Goal: Task Accomplishment & Management: Manage account settings

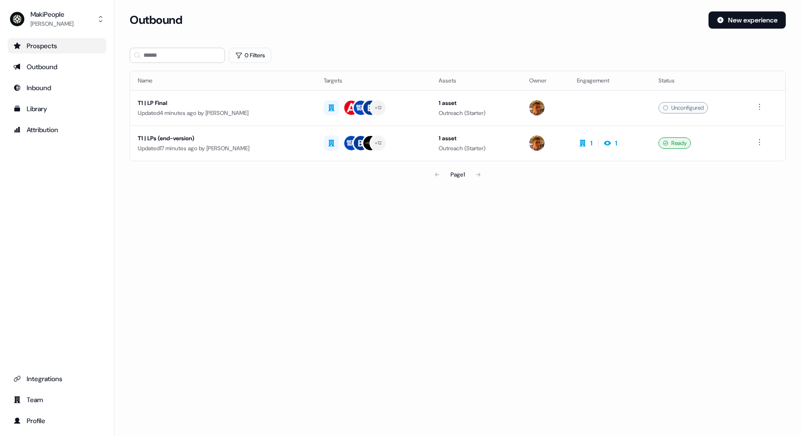
click at [58, 45] on div "Prospects" at bounding box center [56, 46] width 87 height 10
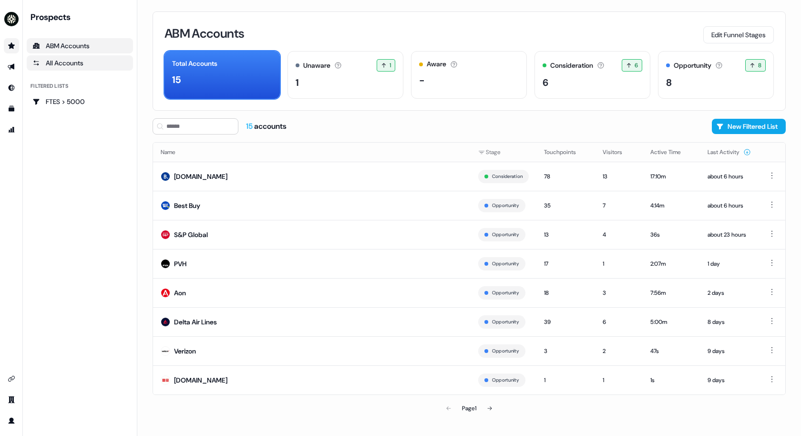
click at [74, 66] on div "All Accounts" at bounding box center [79, 63] width 95 height 10
click at [72, 57] on link "All Accounts" at bounding box center [80, 62] width 106 height 15
click at [71, 63] on div "All Accounts" at bounding box center [79, 63] width 95 height 10
click at [210, 206] on td "Best Buy" at bounding box center [312, 205] width 318 height 29
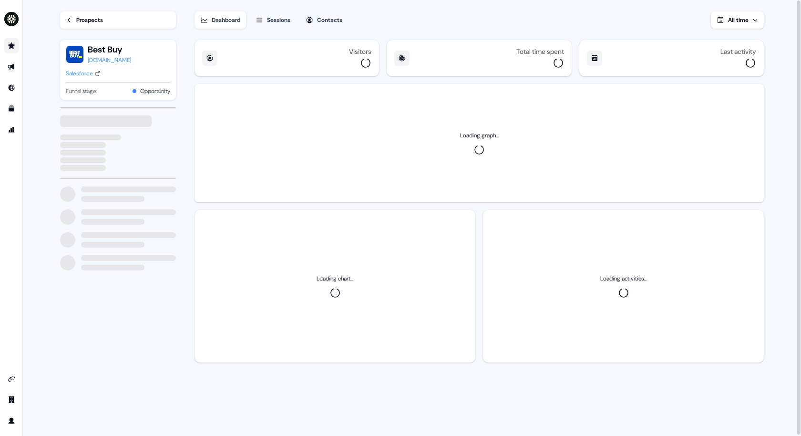
click at [191, 204] on section "Loading... Prospects Best Buy [DOMAIN_NAME] Salesforce Funnel stage: Opportunit…" at bounding box center [412, 218] width 735 height 437
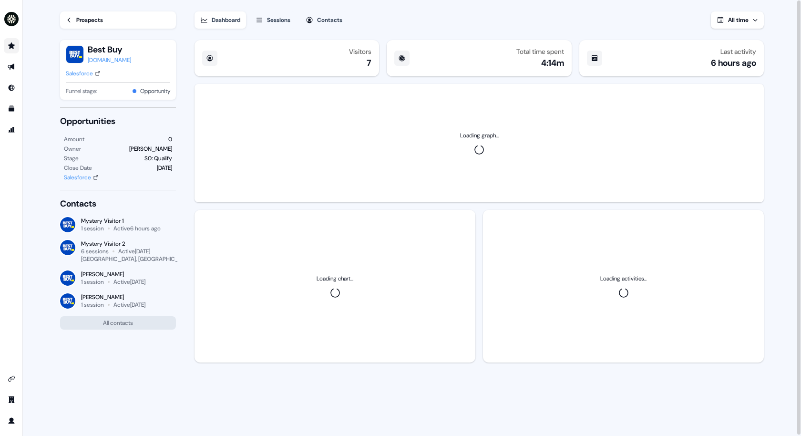
click at [271, 22] on div "Sessions" at bounding box center [278, 20] width 23 height 10
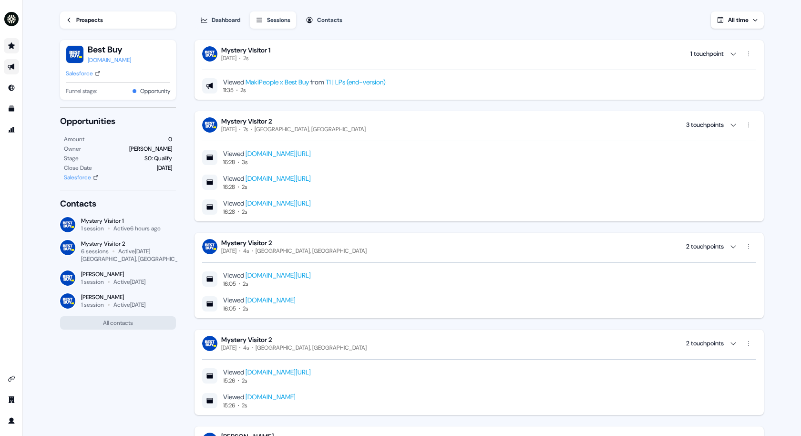
click at [12, 65] on icon "Go to outbound experience" at bounding box center [11, 67] width 7 height 6
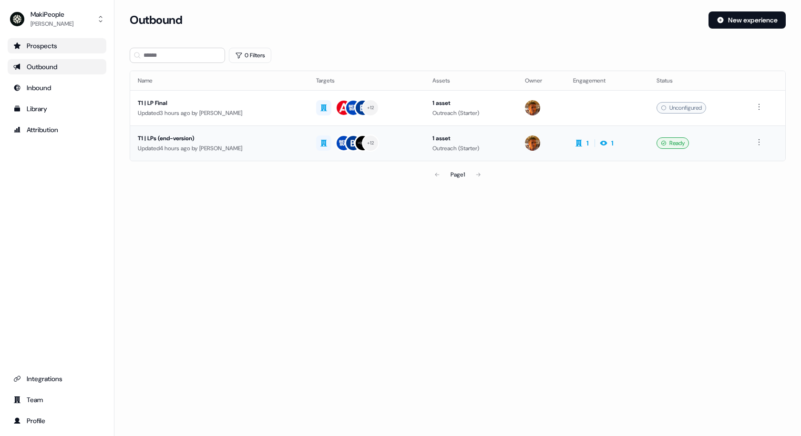
click at [301, 138] on div "T1 | LPs (end-version)" at bounding box center [219, 139] width 163 height 10
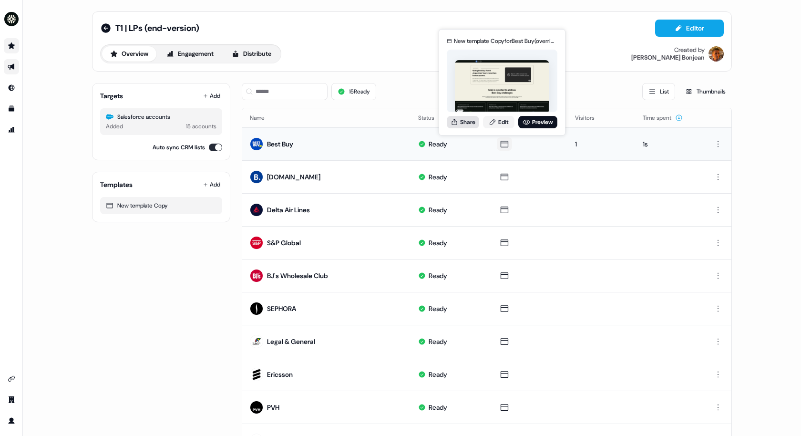
click at [471, 119] on button "Share" at bounding box center [463, 122] width 32 height 12
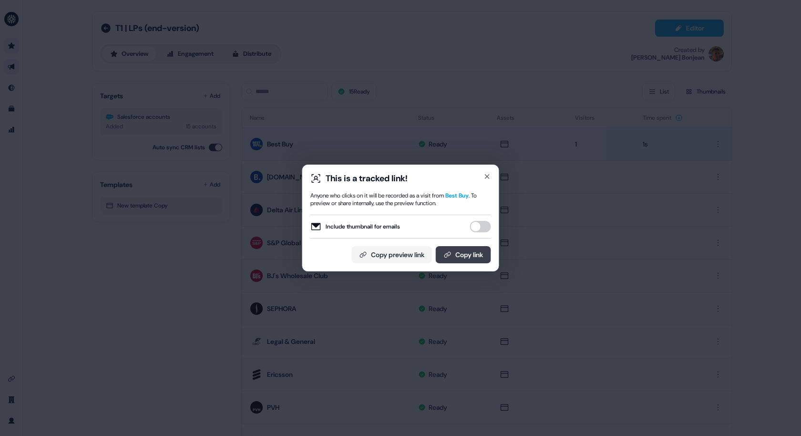
click at [449, 248] on button "Copy link" at bounding box center [463, 254] width 55 height 17
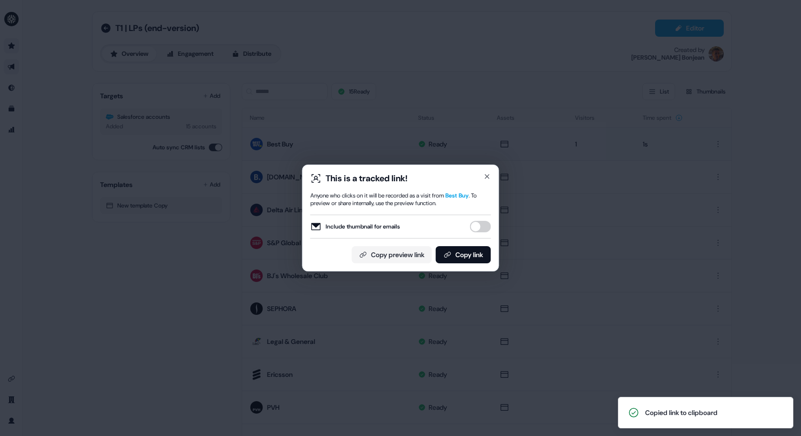
click at [494, 178] on div "This is a tracked link! Anyone who clicks on it will be recorded as a visit fro…" at bounding box center [400, 218] width 197 height 107
click at [489, 178] on icon "button" at bounding box center [488, 177] width 4 height 4
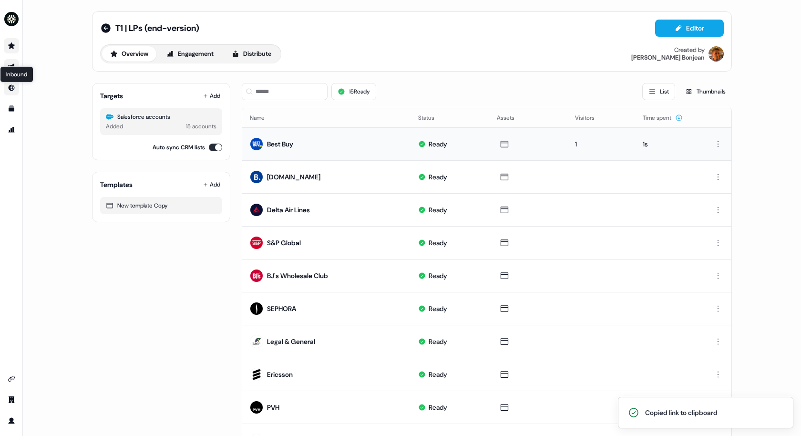
click at [13, 89] on icon "Go to Inbound" at bounding box center [12, 88] width 6 height 6
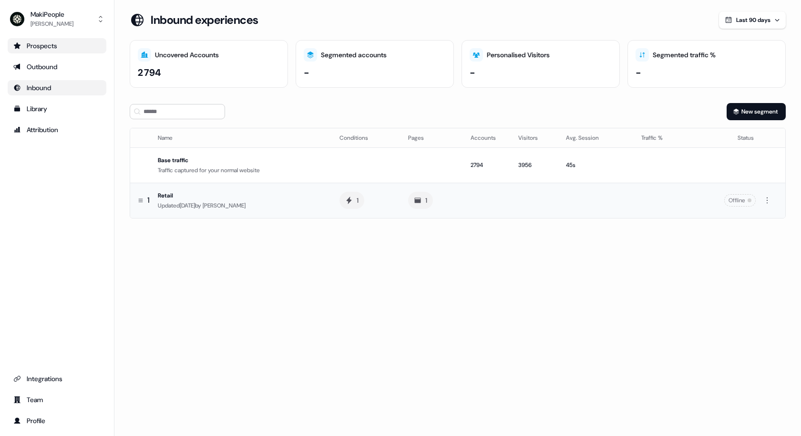
click at [178, 191] on div "Retail" at bounding box center [241, 196] width 166 height 10
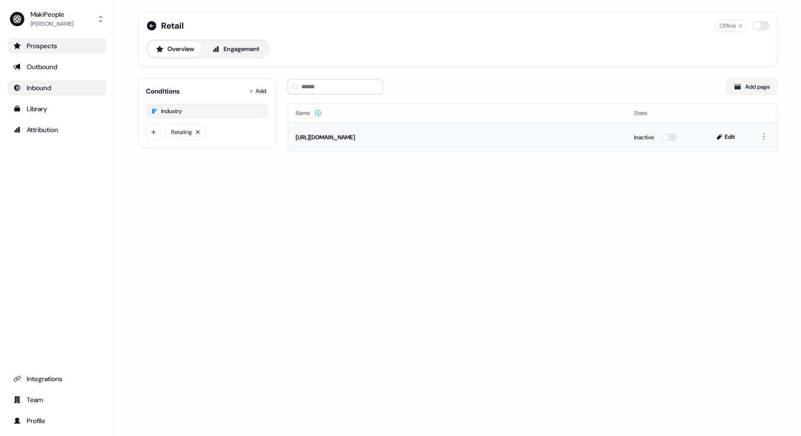
click at [375, 137] on div "[URL][DOMAIN_NAME]" at bounding box center [457, 138] width 323 height 10
click at [727, 133] on button "Edit" at bounding box center [727, 136] width 32 height 11
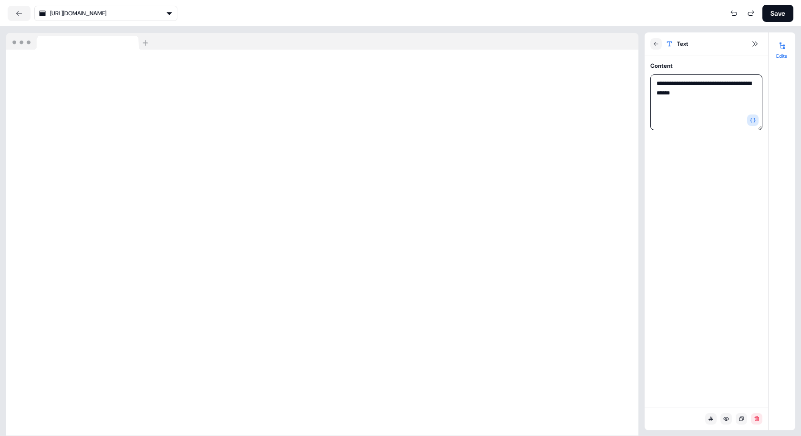
click at [695, 82] on textarea "**********" at bounding box center [707, 102] width 112 height 56
click at [19, 11] on icon at bounding box center [19, 14] width 8 height 8
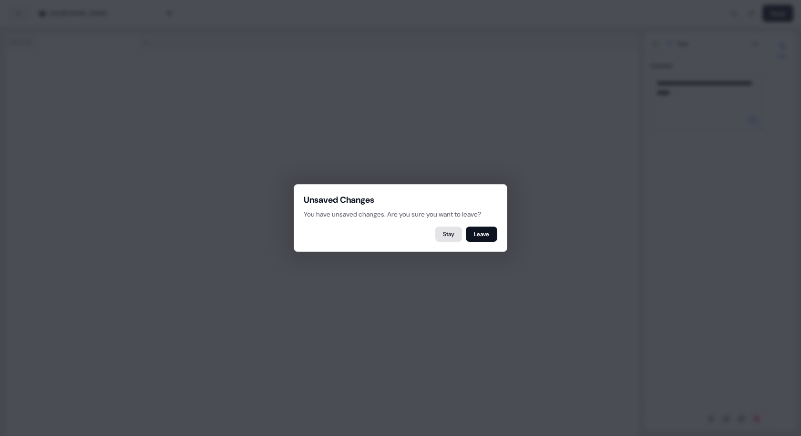
click at [459, 231] on button "Stay" at bounding box center [449, 234] width 27 height 15
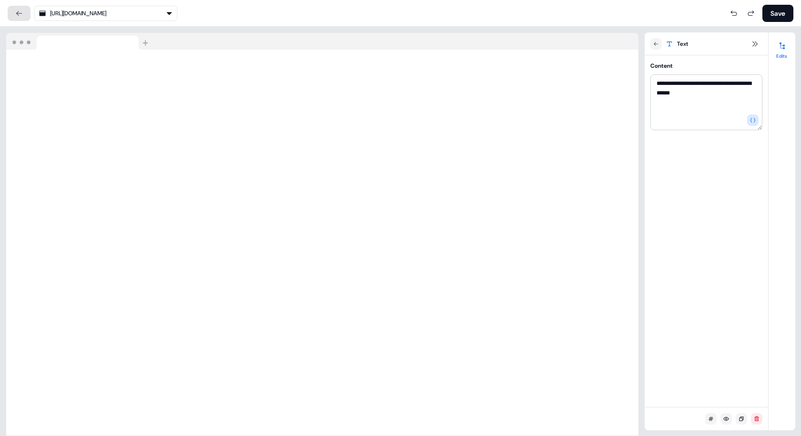
click at [17, 19] on button at bounding box center [19, 13] width 23 height 15
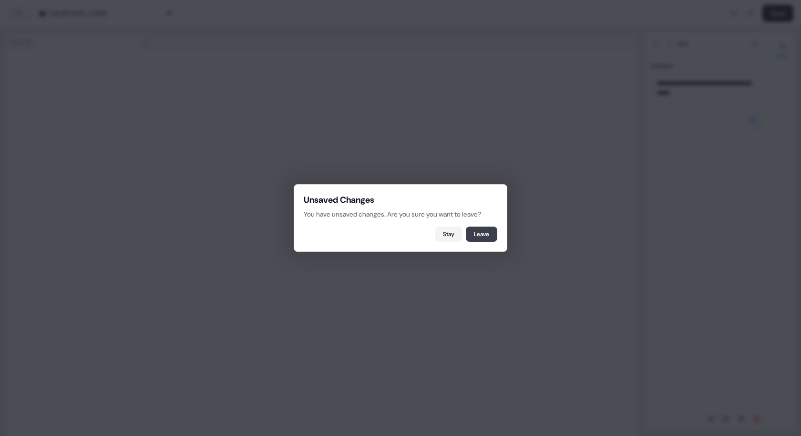
click at [494, 232] on button "Leave" at bounding box center [481, 234] width 31 height 15
